Goal: Entertainment & Leisure: Consume media (video, audio)

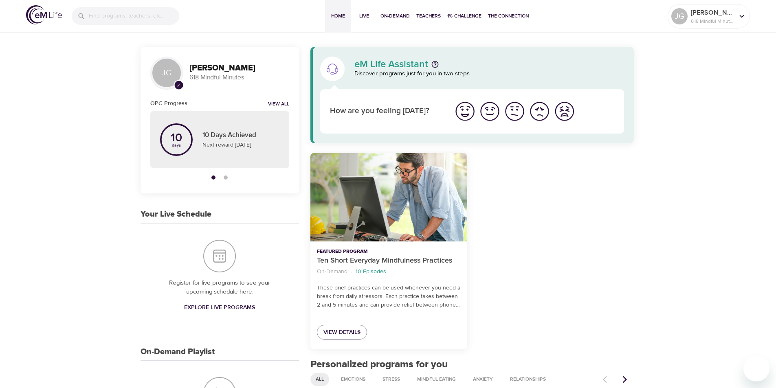
click at [226, 176] on div "button" at bounding box center [226, 178] width 4 height 4
click at [219, 175] on div at bounding box center [219, 177] width 139 height 12
click at [219, 175] on button "button" at bounding box center [213, 177] width 12 height 12
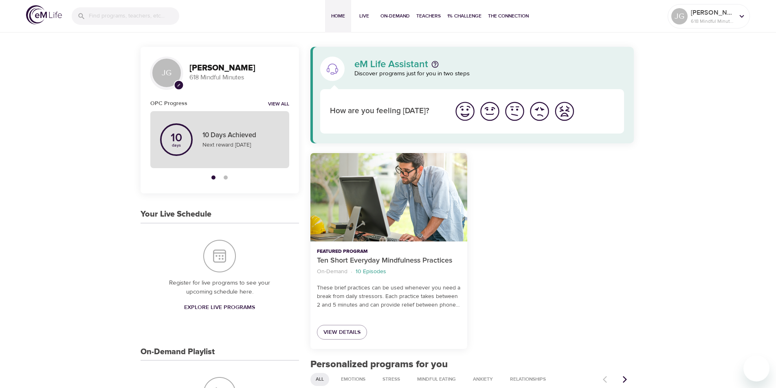
click at [183, 152] on icon at bounding box center [176, 139] width 33 height 33
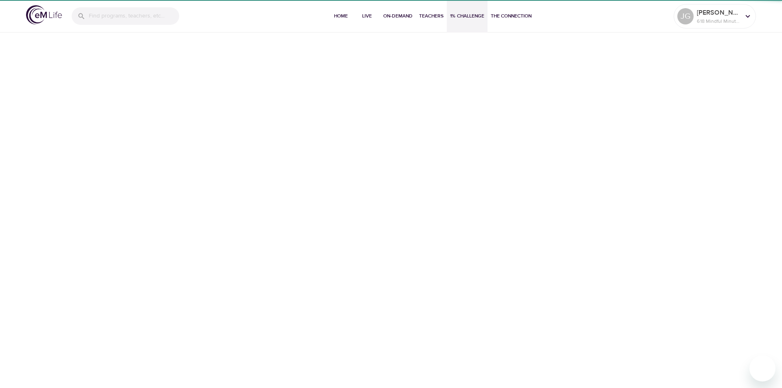
click at [176, 144] on div "Home Live On-Demand Teachers 1% Challenge The Connection [PERSON_NAME] 618 Mind…" at bounding box center [391, 194] width 782 height 388
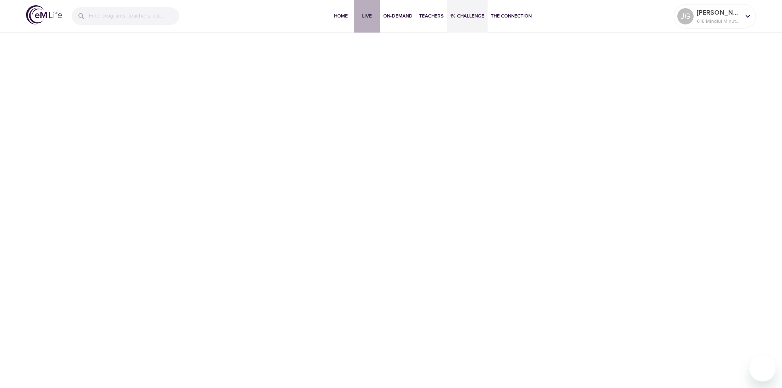
click at [367, 18] on span "Live" at bounding box center [367, 16] width 20 height 9
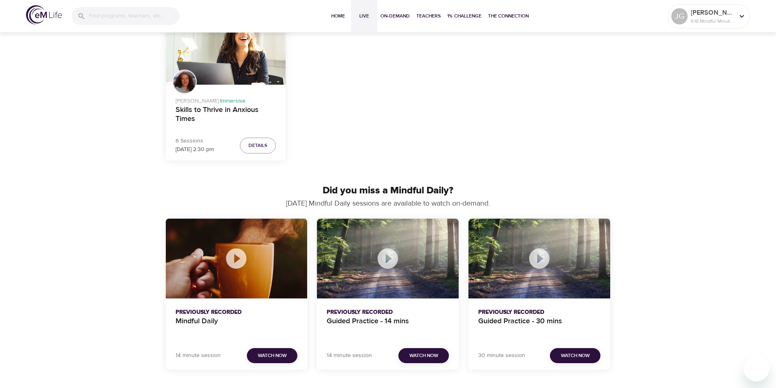
scroll to position [285, 0]
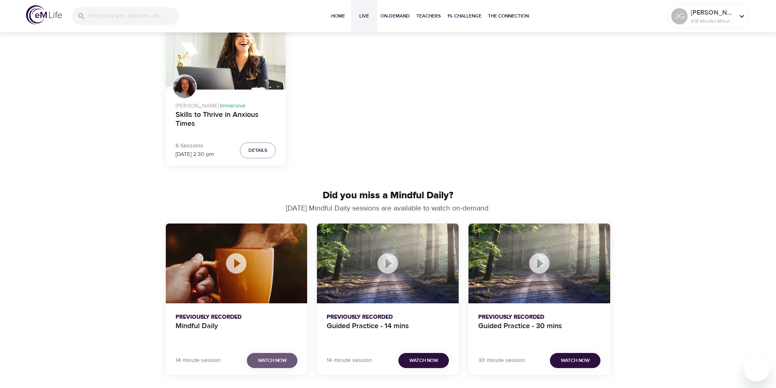
click at [288, 359] on button "Watch Now" at bounding box center [272, 360] width 51 height 15
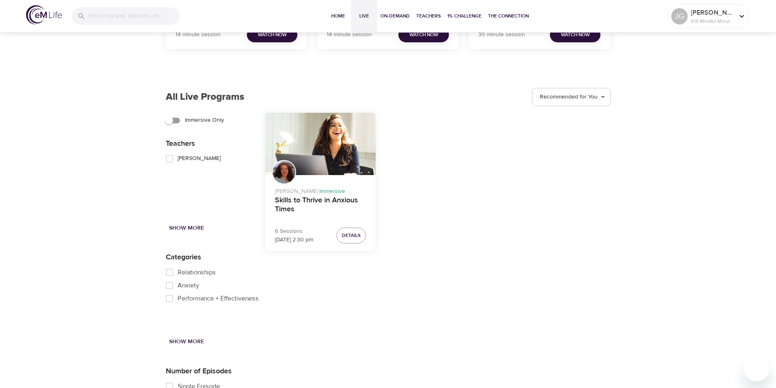
scroll to position [367, 0]
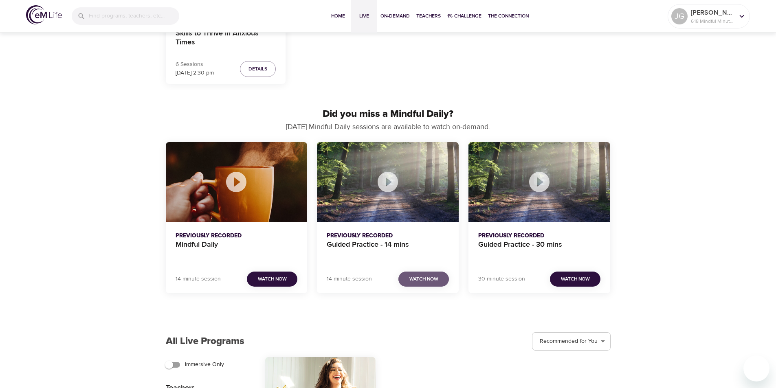
click at [419, 282] on span "Watch Now" at bounding box center [423, 279] width 29 height 9
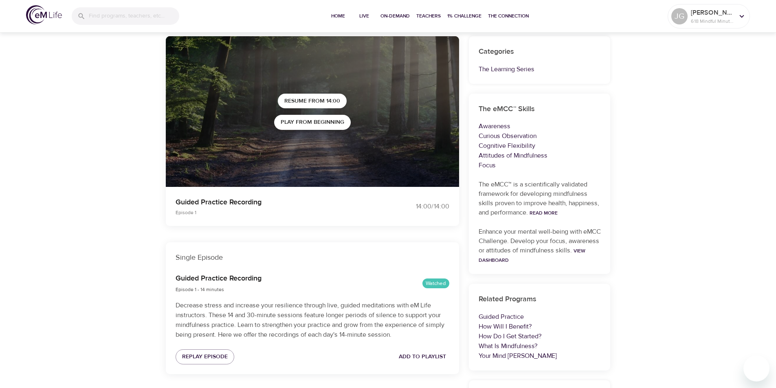
scroll to position [163, 0]
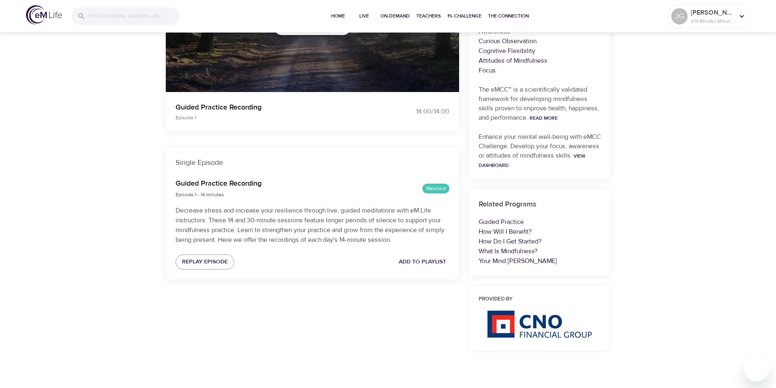
drag, startPoint x: 378, startPoint y: 157, endPoint x: 386, endPoint y: 149, distance: 10.9
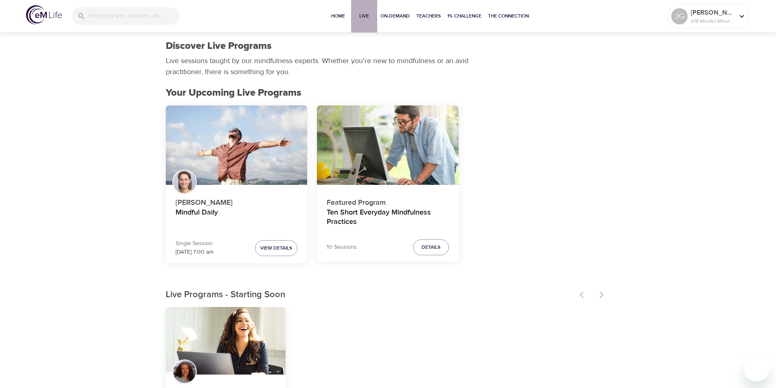
click at [369, 17] on span "Live" at bounding box center [364, 16] width 20 height 9
click at [366, 13] on span "Live" at bounding box center [364, 16] width 20 height 9
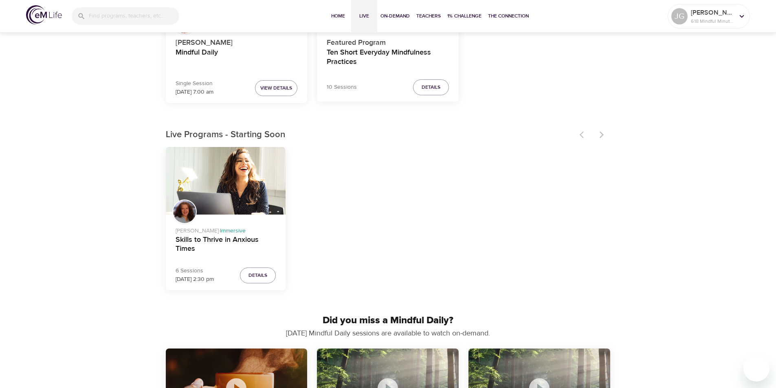
scroll to position [326, 0]
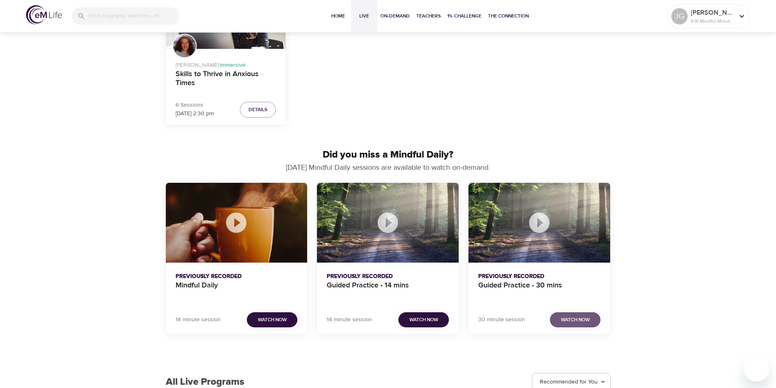
click at [562, 316] on span "Watch Now" at bounding box center [575, 320] width 29 height 9
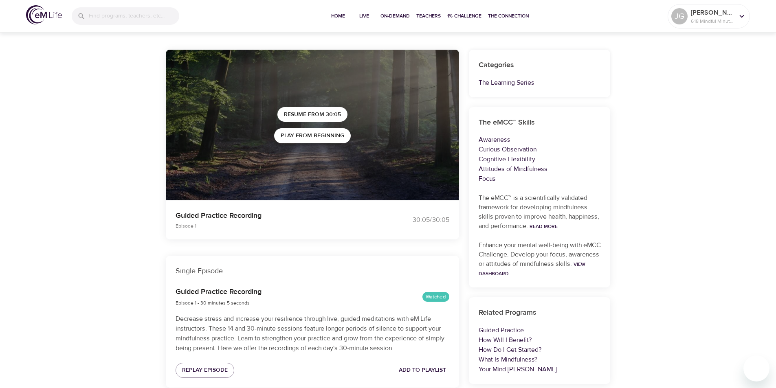
scroll to position [122, 0]
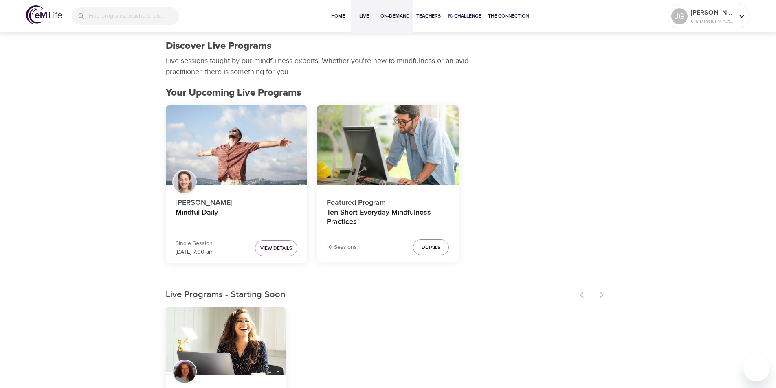
click at [394, 15] on span "On-Demand" at bounding box center [394, 16] width 29 height 9
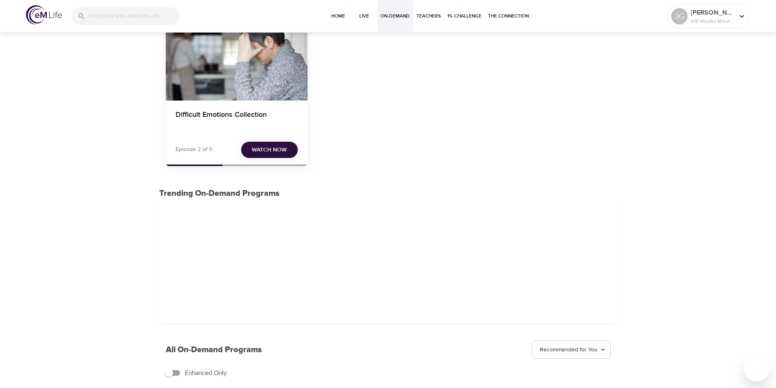
scroll to position [163, 0]
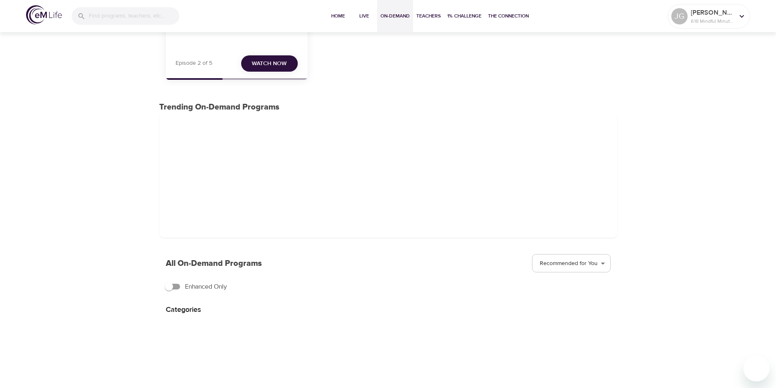
click at [274, 62] on span "Watch Now" at bounding box center [269, 64] width 35 height 10
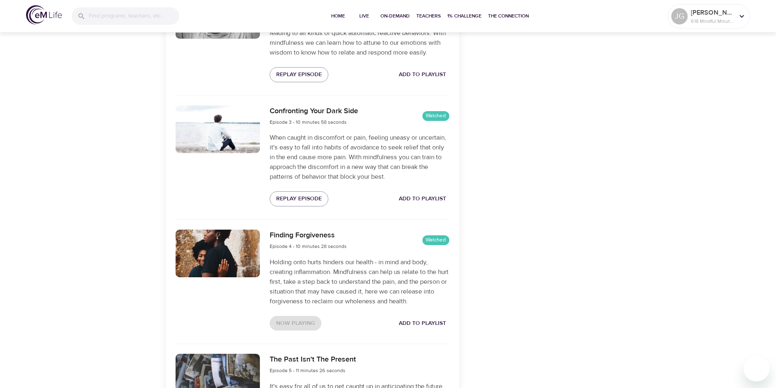
scroll to position [592, 0]
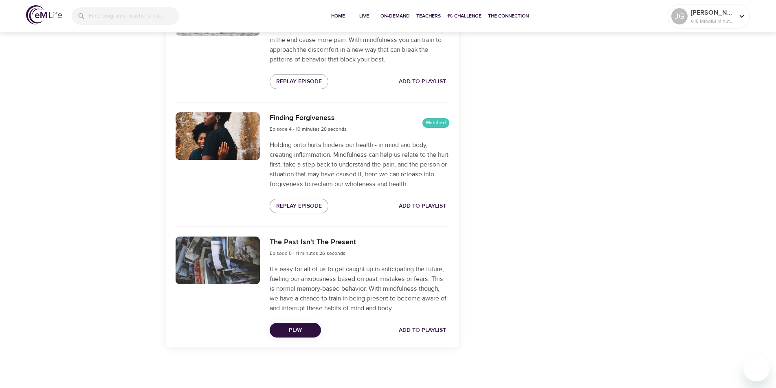
click at [303, 319] on div "The Past Isn't The Present Episode 5 - 11 minutes 26 seconds It's easy for all …" at bounding box center [359, 287] width 189 height 111
click at [303, 325] on span "Play" at bounding box center [295, 330] width 38 height 10
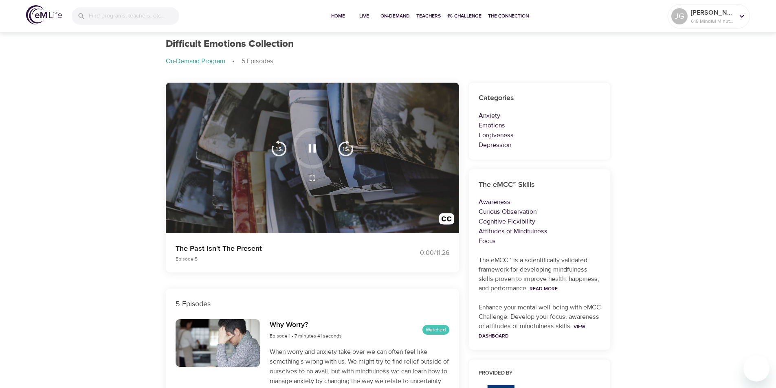
scroll to position [0, 0]
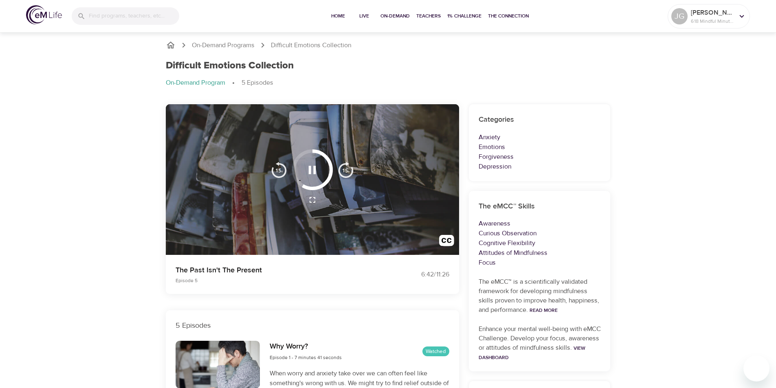
drag, startPoint x: 613, startPoint y: 154, endPoint x: 604, endPoint y: 141, distance: 15.6
drag, startPoint x: 604, startPoint y: 141, endPoint x: 601, endPoint y: 129, distance: 12.6
click at [601, 131] on div "Categories Anxiety Emotions Forgiveness [MEDICAL_DATA]" at bounding box center [540, 142] width 142 height 77
click at [600, 128] on div "Categories Anxiety Emotions Forgiveness [MEDICAL_DATA]" at bounding box center [540, 142] width 142 height 77
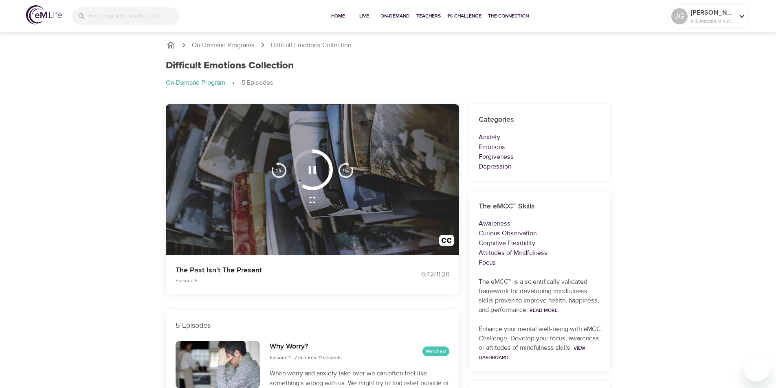
click at [598, 124] on h6 "Categories" at bounding box center [540, 120] width 122 height 12
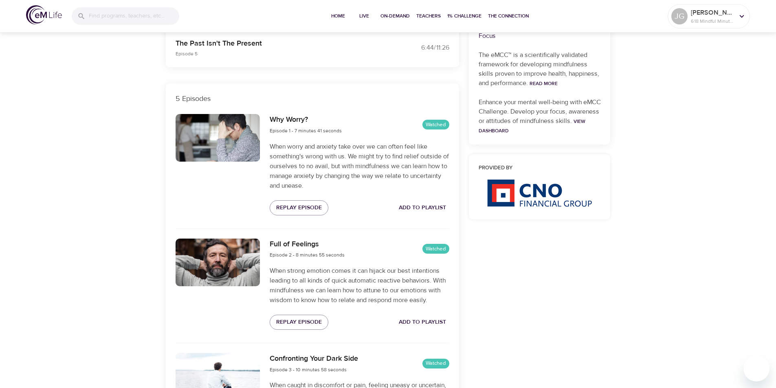
scroll to position [244, 0]
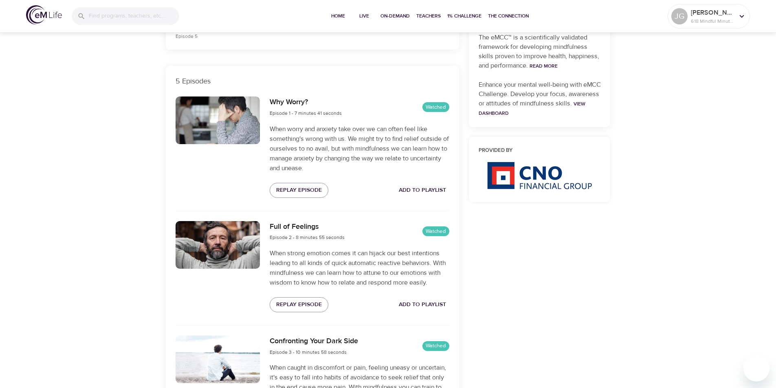
drag, startPoint x: 639, startPoint y: 130, endPoint x: 637, endPoint y: 121, distance: 9.3
click at [638, 125] on div "On-Demand Programs Difficult Emotions Collection Difficult Emotions Collection …" at bounding box center [388, 260] width 776 height 949
click at [634, 105] on div "On-Demand Programs Difficult Emotions Collection Difficult Emotions Collection …" at bounding box center [388, 260] width 776 height 949
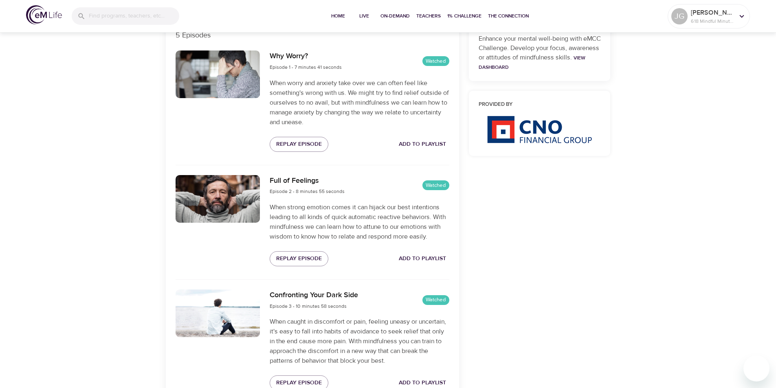
scroll to position [0, 0]
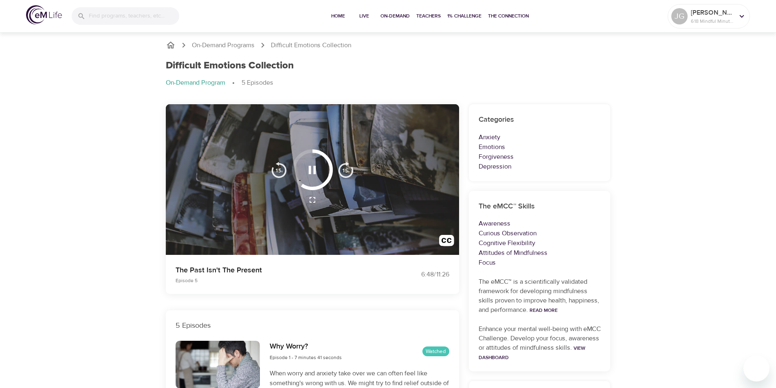
drag, startPoint x: 633, startPoint y: 310, endPoint x: 611, endPoint y: 210, distance: 102.8
drag, startPoint x: 626, startPoint y: 158, endPoint x: 623, endPoint y: 149, distance: 10.1
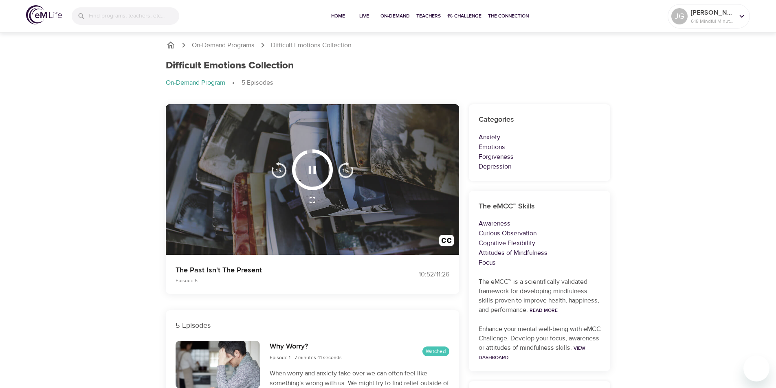
click at [457, 63] on div "Difficult Emotions Collection" at bounding box center [388, 66] width 445 height 12
click at [452, 62] on div "Difficult Emotions Collection" at bounding box center [388, 66] width 445 height 12
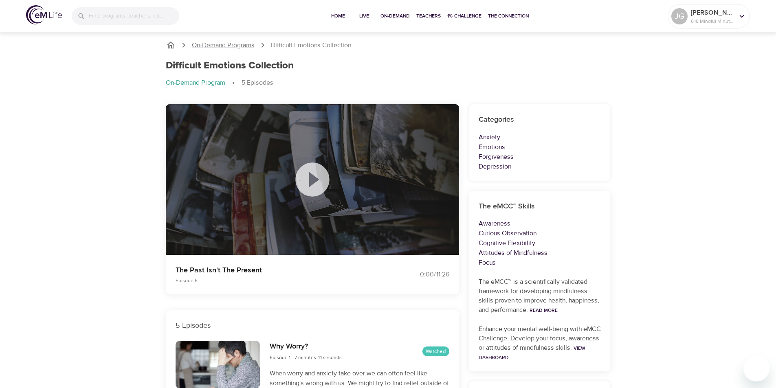
click at [246, 48] on p "On-Demand Programs" at bounding box center [223, 45] width 63 height 9
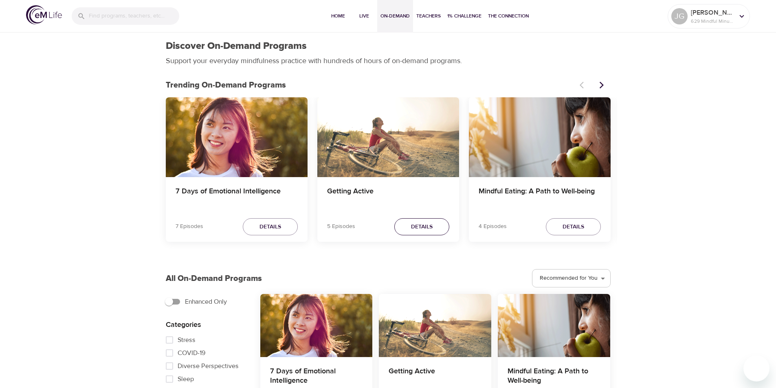
click at [422, 225] on span "Details" at bounding box center [422, 227] width 22 height 10
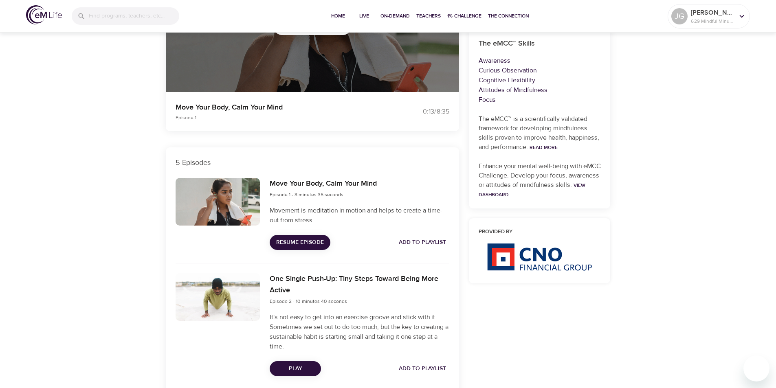
scroll to position [244, 0]
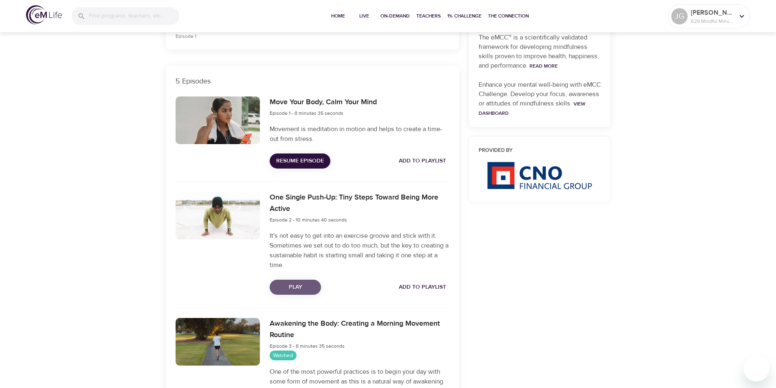
click at [298, 286] on span "Play" at bounding box center [295, 287] width 38 height 10
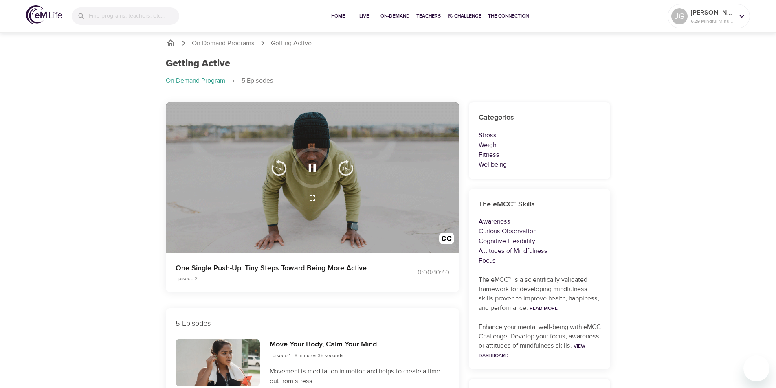
scroll to position [0, 0]
